Goal: Task Accomplishment & Management: Manage account settings

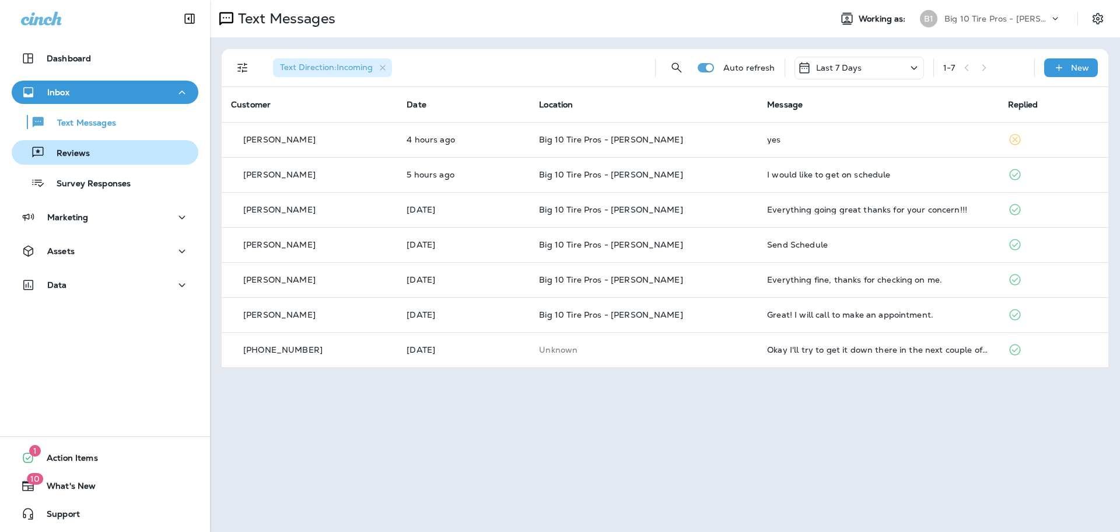
click at [89, 155] on div "Reviews" at bounding box center [104, 153] width 177 height 18
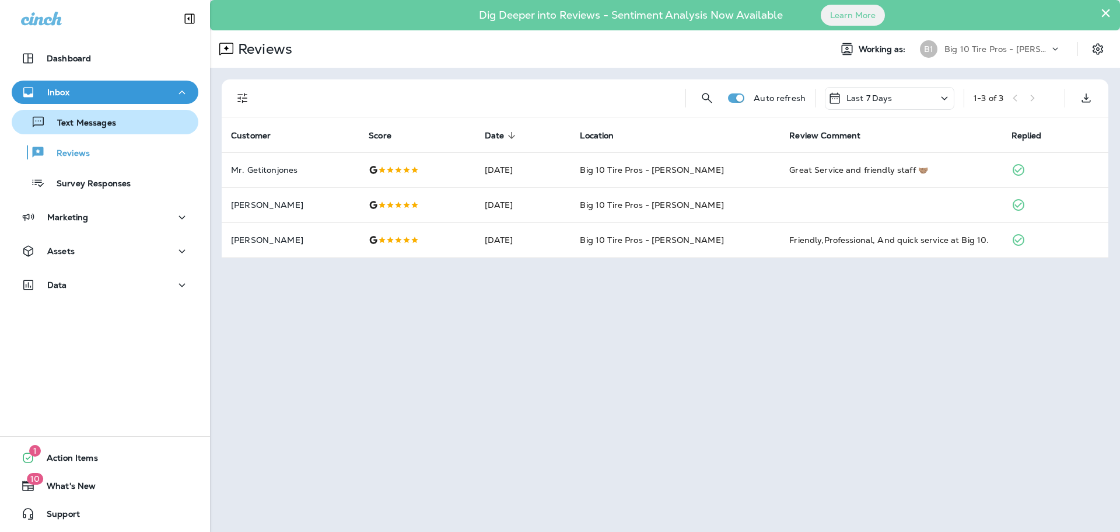
click at [79, 118] on p "Text Messages" at bounding box center [81, 123] width 71 height 11
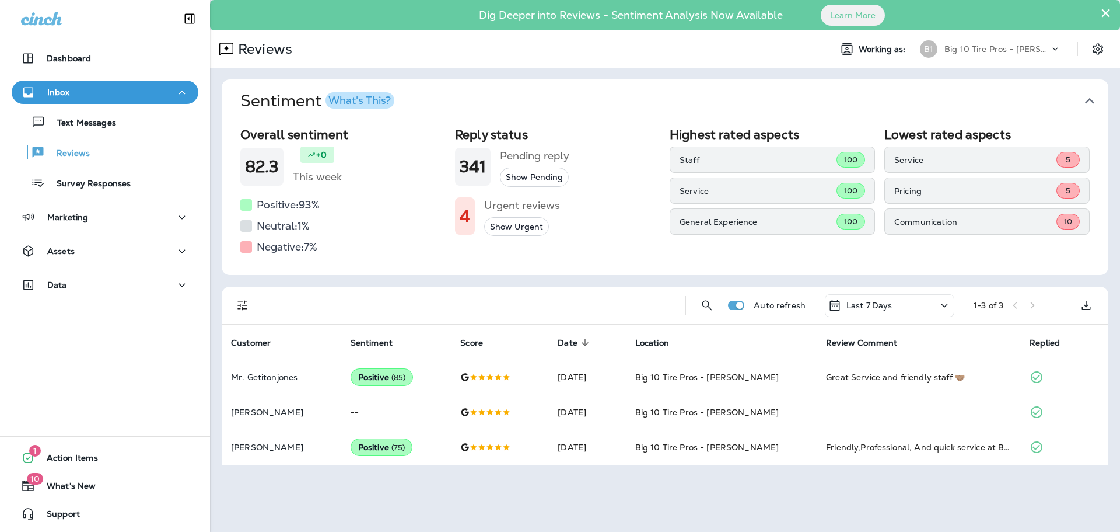
click at [518, 226] on button "Show Urgent" at bounding box center [516, 226] width 65 height 19
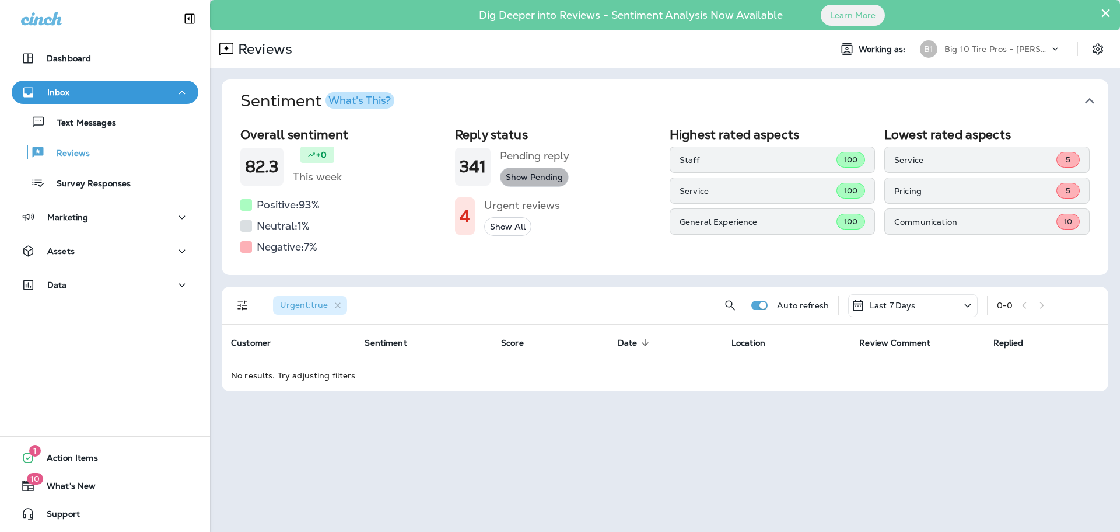
click at [520, 179] on button "Show Pending" at bounding box center [534, 176] width 69 height 19
click at [510, 228] on button "Show All" at bounding box center [507, 226] width 47 height 19
click at [518, 226] on button "Show Urgent" at bounding box center [516, 226] width 65 height 19
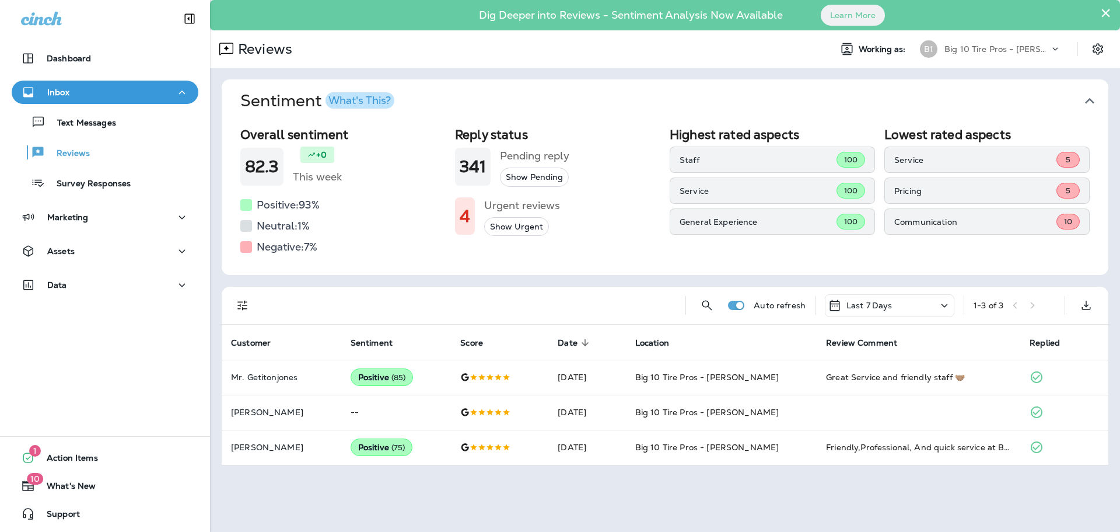
click at [1067, 222] on span "10" at bounding box center [1068, 221] width 8 height 10
click at [1074, 155] on div "5" at bounding box center [1068, 160] width 23 height 16
click at [1066, 187] on span "5" at bounding box center [1068, 191] width 5 height 10
click at [242, 250] on div at bounding box center [246, 247] width 12 height 12
click at [77, 123] on p "Text Messages" at bounding box center [81, 123] width 71 height 11
